Goal: Task Accomplishment & Management: Use online tool/utility

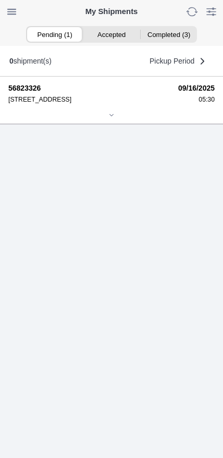
click at [108, 118] on icon at bounding box center [111, 115] width 6 height 6
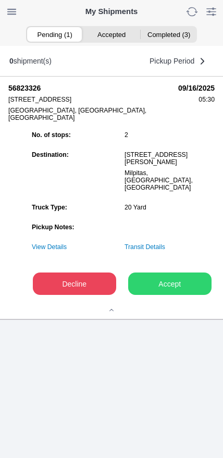
click at [171, 295] on button "Accept" at bounding box center [169, 283] width 83 height 22
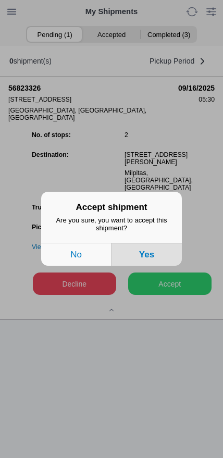
click at [166, 258] on button "Yes" at bounding box center [146, 254] width 70 height 23
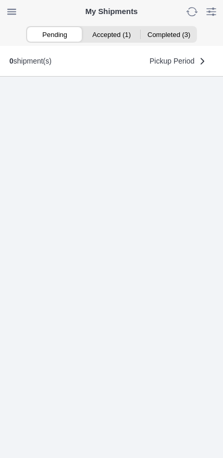
click at [113, 35] on ion-segment-button "Accepted (1)" at bounding box center [111, 34] width 57 height 15
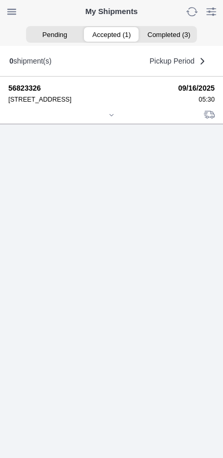
click at [110, 120] on div at bounding box center [111, 116] width 206 height 8
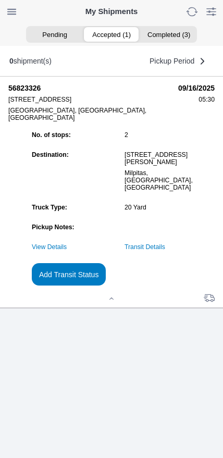
click at [0, 0] on slot "Add Transit Status" at bounding box center [0, 0] width 0 height 0
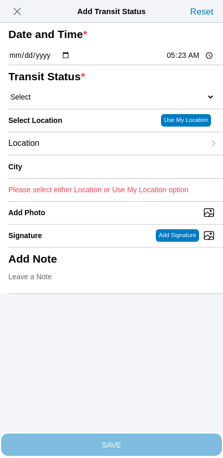
click at [170, 61] on input "05:23" at bounding box center [190, 55] width 49 height 11
type input "05:30"
click at [73, 102] on select "Select Arrive at Drop Off Arrive at Pickup Break Start Break Stop Depart Drop O…" at bounding box center [111, 96] width 206 height 9
select select "ARVPULOC"
click at [113, 155] on div "Location" at bounding box center [106, 143] width 196 height 22
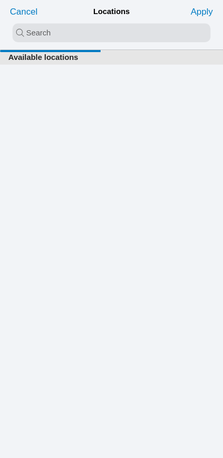
click at [157, 36] on input "search text" at bounding box center [111, 32] width 198 height 19
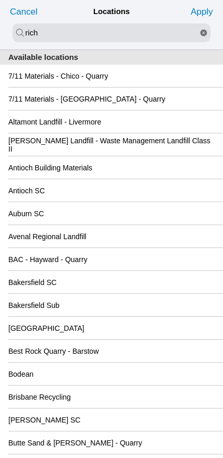
type input "rich"
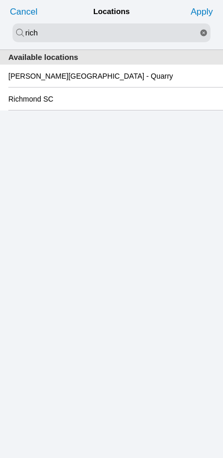
click at [0, 0] on slot "Richmond SC" at bounding box center [0, 0] width 0 height 0
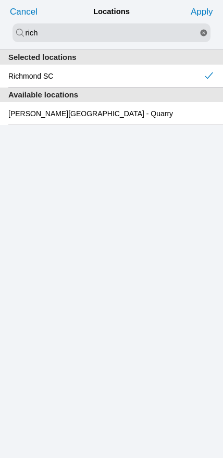
click at [0, 0] on slot "Apply" at bounding box center [0, 0] width 0 height 0
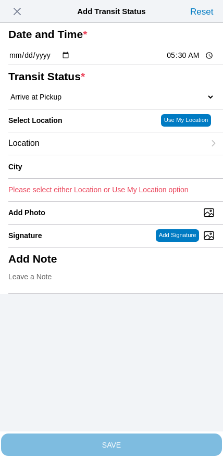
type input "[GEOGRAPHIC_DATA]"
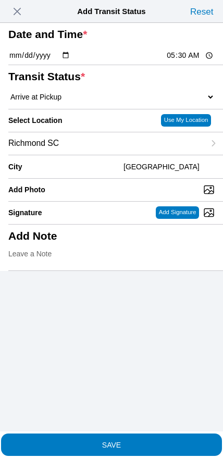
click at [126, 440] on span "SAVE" at bounding box center [111, 443] width 206 height 7
